Goal: Navigation & Orientation: Find specific page/section

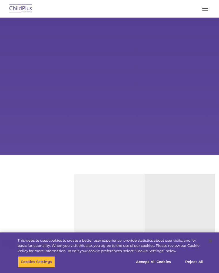
select select "MEDIUM"
click at [177, 116] on div "Learn More Request a Demo The Future of ChildPlus is Here! Boost your productiv…" at bounding box center [109, 87] width 219 height 138
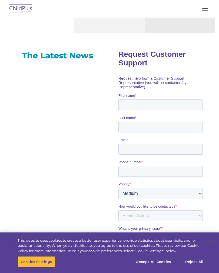
scroll to position [308, 0]
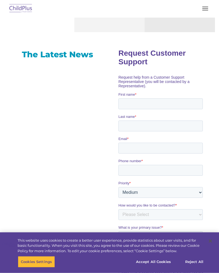
click at [208, 7] on span "button" at bounding box center [206, 7] width 6 height 1
click at [208, 8] on span "button" at bounding box center [206, 8] width 6 height 1
click at [208, 7] on span "button" at bounding box center [206, 7] width 6 height 1
click at [158, 257] on button "Accept All Cookies" at bounding box center [153, 262] width 41 height 11
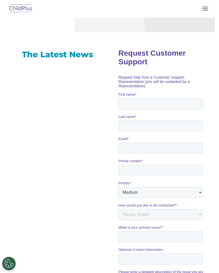
click at [208, 7] on span "button" at bounding box center [206, 7] width 6 height 1
click at [205, 10] on button "button" at bounding box center [205, 8] width 11 height 9
click at [203, 10] on span "button" at bounding box center [206, 10] width 6 height 1
click at [207, 8] on button "button" at bounding box center [205, 8] width 11 height 9
click at [206, 11] on button "button" at bounding box center [205, 8] width 11 height 9
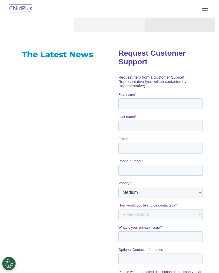
click at [211, 9] on button "button" at bounding box center [205, 8] width 11 height 9
click at [207, 12] on button "button" at bounding box center [205, 8] width 11 height 9
click at [211, 8] on button "button" at bounding box center [205, 8] width 11 height 9
click at [31, 8] on img at bounding box center [20, 8] width 25 height 13
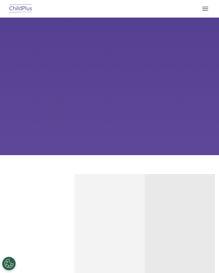
select select "MEDIUM"
click at [207, 10] on button "button" at bounding box center [205, 8] width 11 height 9
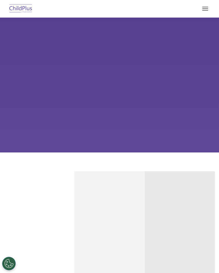
scroll to position [3, 0]
click at [204, 6] on button "button" at bounding box center [205, 8] width 11 height 9
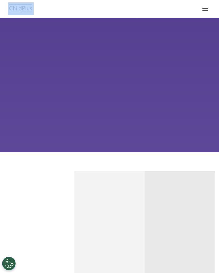
click at [139, 184] on div "Child Development Assessments in ChildPlus Experience and analyze child assessm…" at bounding box center [109, 254] width 70 height 166
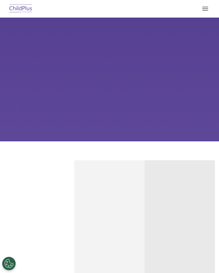
scroll to position [15, 0]
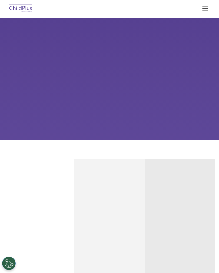
click at [210, 10] on button "button" at bounding box center [205, 8] width 11 height 9
click at [195, 49] on div "Learn More Request a Demo The Future of ChildPlus is Here! Boost your productiv…" at bounding box center [109, 72] width 219 height 138
click at [209, 8] on button "button" at bounding box center [205, 8] width 11 height 9
click at [29, 100] on div "Learn More Request a Demo The Future of ChildPlus is Here! Boost your productiv…" at bounding box center [109, 72] width 219 height 138
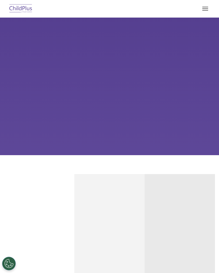
select select "MEDIUM"
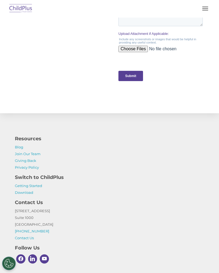
scroll to position [587, 0]
click at [52, 177] on h4 "Switch to ChildPlus" at bounding box center [110, 178] width 190 height 8
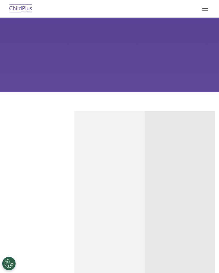
scroll to position [0, 0]
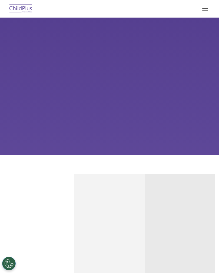
select select "MEDIUM"
